Goal: Transaction & Acquisition: Purchase product/service

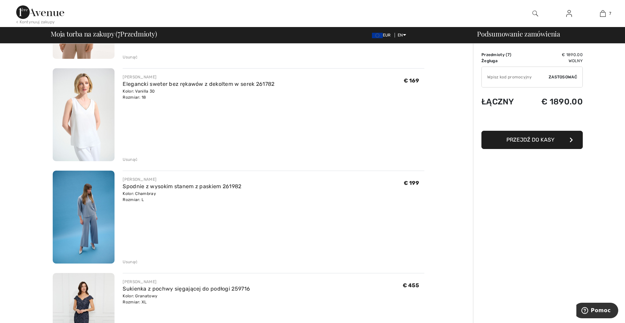
scroll to position [372, 0]
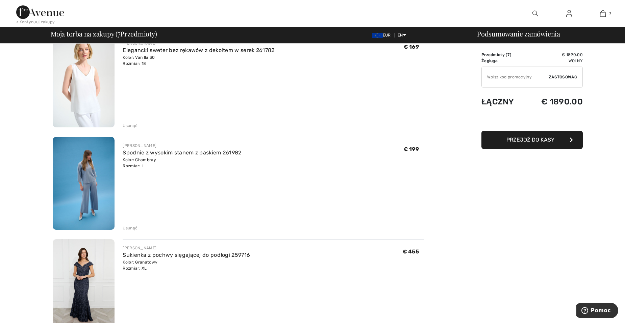
click at [128, 225] on div "Usunąć" at bounding box center [130, 228] width 15 height 6
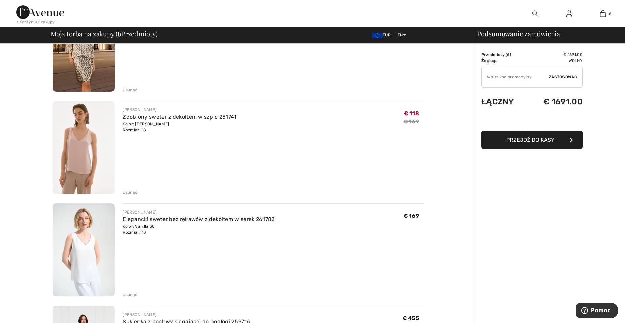
scroll to position [225, 0]
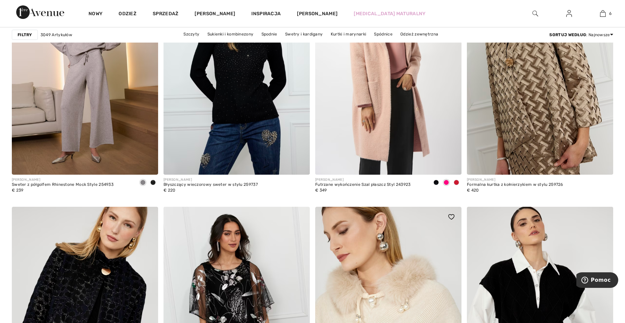
scroll to position [3245, 0]
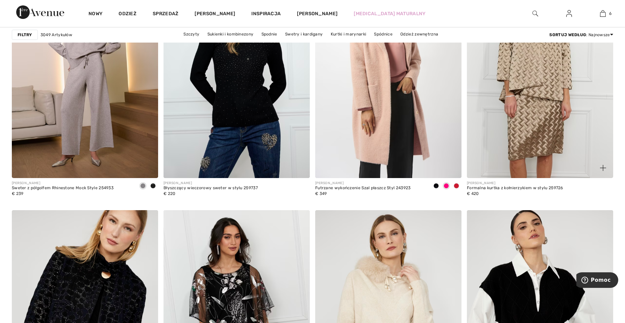
click at [542, 97] on img at bounding box center [540, 68] width 146 height 220
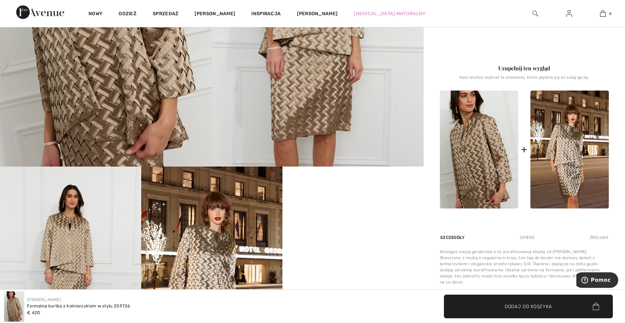
scroll to position [237, 0]
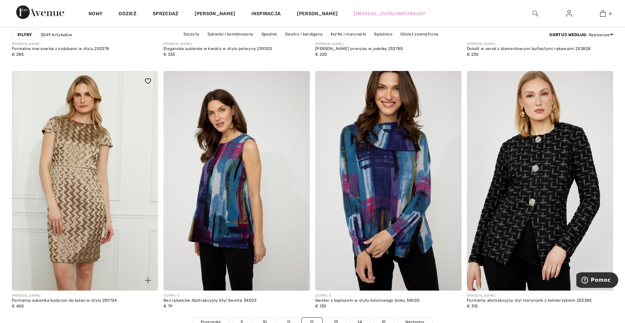
scroll to position [3668, 0]
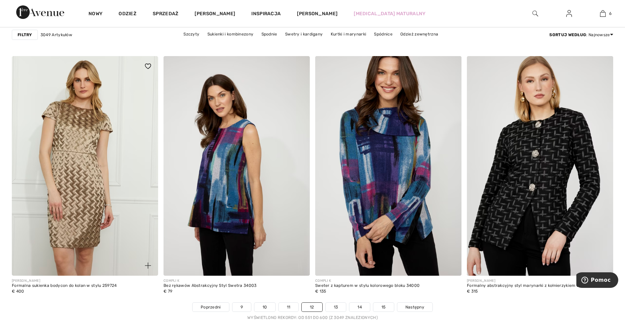
click at [75, 199] on img at bounding box center [85, 166] width 146 height 220
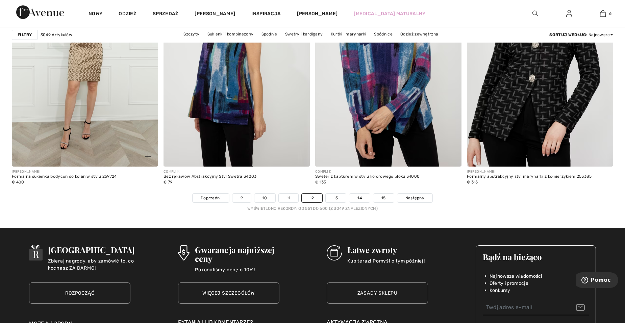
scroll to position [3718, 0]
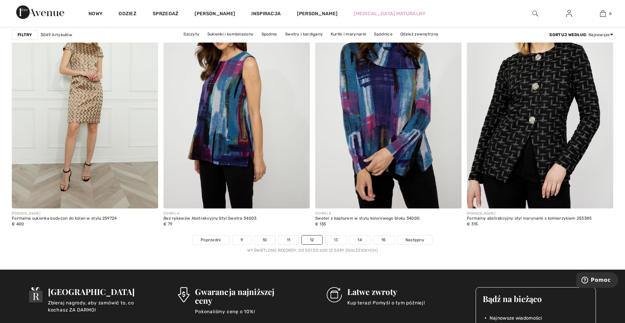
click at [339, 239] on link "13" at bounding box center [336, 240] width 21 height 9
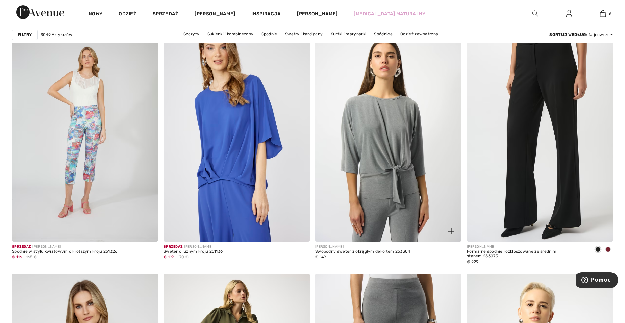
scroll to position [1487, 0]
